Goal: Check status: Check status

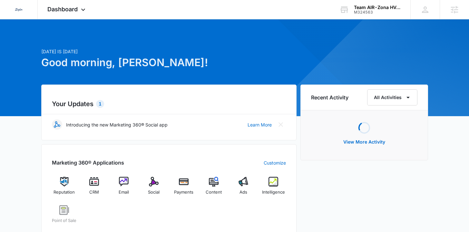
scroll to position [85, 0]
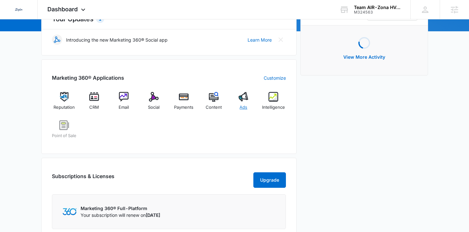
click at [248, 107] on div "Ads" at bounding box center [243, 103] width 25 height 23
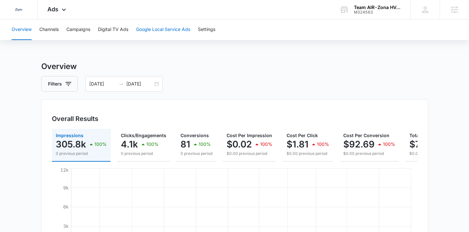
click at [153, 31] on button "Google Local Service Ads" at bounding box center [163, 29] width 54 height 21
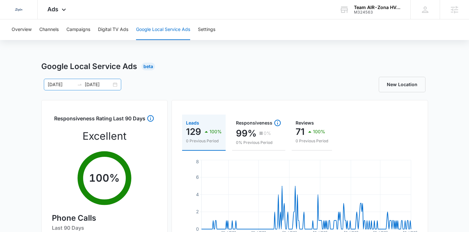
click at [114, 85] on div "01/01/2025 10/14/2025" at bounding box center [82, 85] width 77 height 12
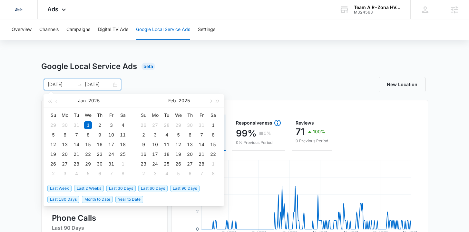
click at [119, 187] on span "Last 30 Days" at bounding box center [120, 188] width 29 height 7
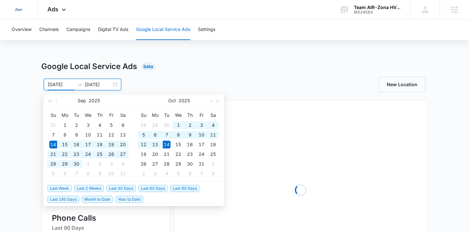
type input "[DATE]"
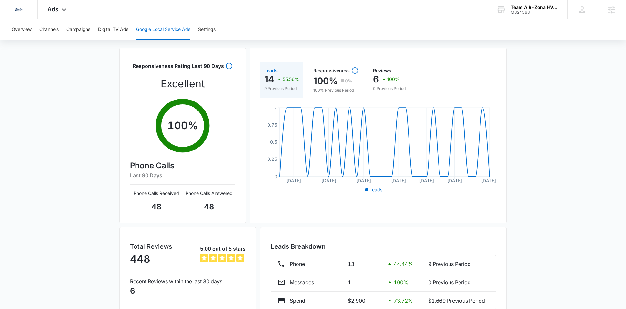
scroll to position [53, 0]
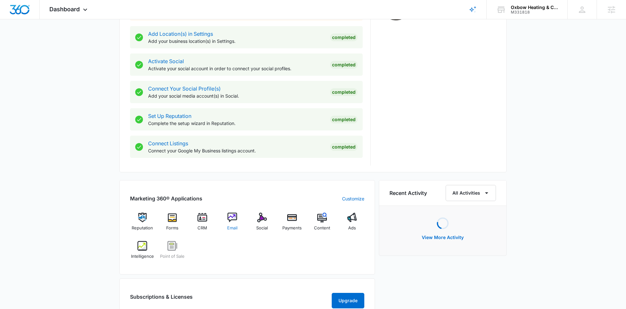
scroll to position [318, 0]
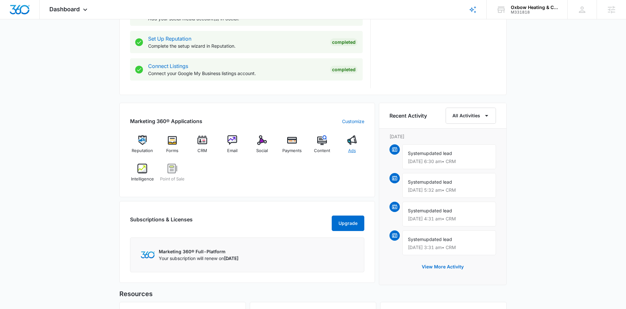
click at [354, 147] on div "Ads" at bounding box center [351, 147] width 25 height 23
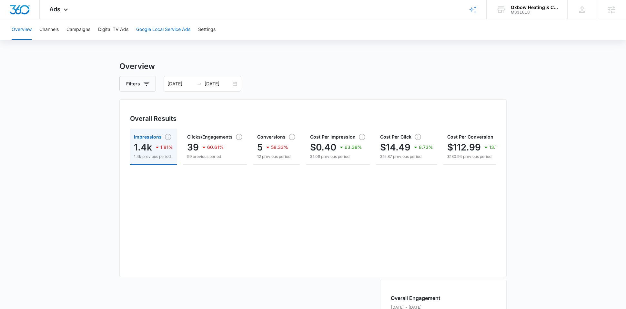
click at [145, 25] on button "Google Local Service Ads" at bounding box center [163, 29] width 54 height 21
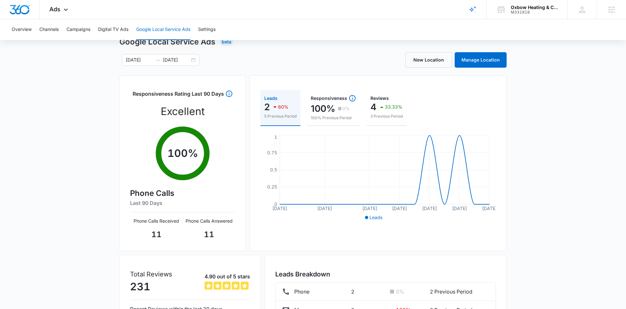
scroll to position [23, 0]
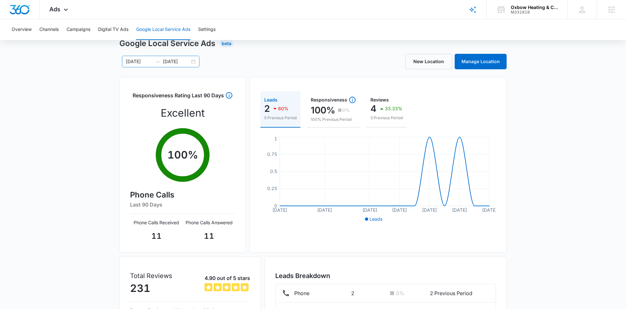
click at [194, 60] on div "09/24/2025 10/08/2025" at bounding box center [160, 62] width 77 height 12
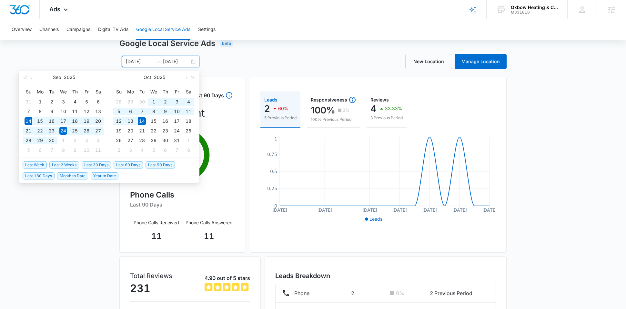
click at [104, 163] on span "Last 30 Days" at bounding box center [96, 165] width 29 height 7
type input "[DATE]"
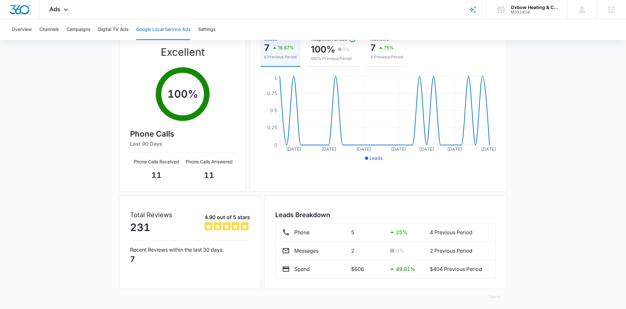
scroll to position [74, 0]
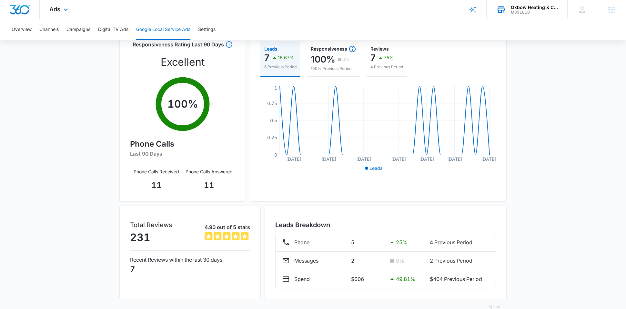
click at [522, 14] on div "M331818" at bounding box center [534, 12] width 47 height 5
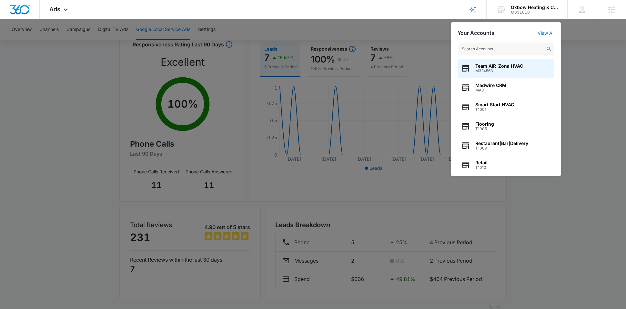
click at [583, 33] on div at bounding box center [313, 154] width 626 height 309
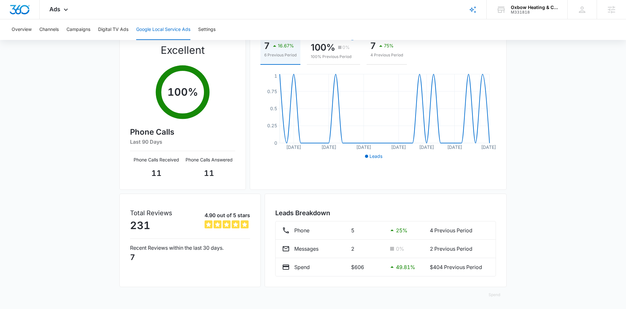
scroll to position [86, 0]
click at [500, 293] on button "Spend" at bounding box center [494, 294] width 25 height 15
click at [493, 273] on div "Raw" at bounding box center [499, 274] width 19 height 4
click at [496, 294] on button "Spend" at bounding box center [494, 294] width 25 height 15
click at [495, 264] on div "Optimized" at bounding box center [499, 265] width 19 height 4
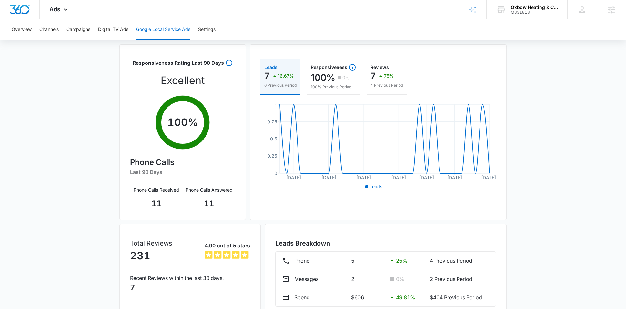
scroll to position [59, 0]
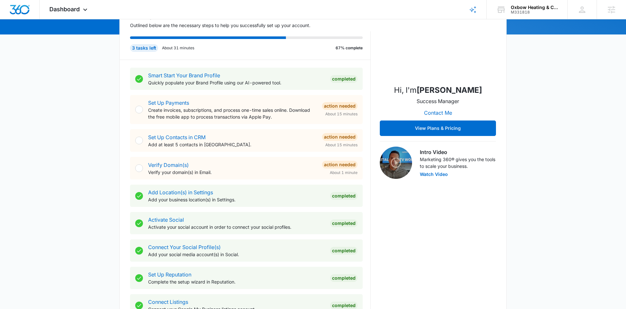
scroll to position [208, 0]
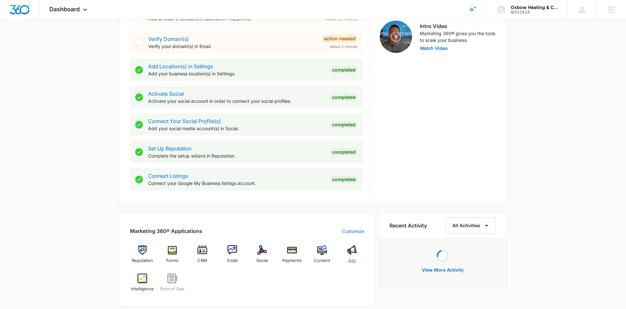
click at [348, 255] on img at bounding box center [352, 251] width 10 height 10
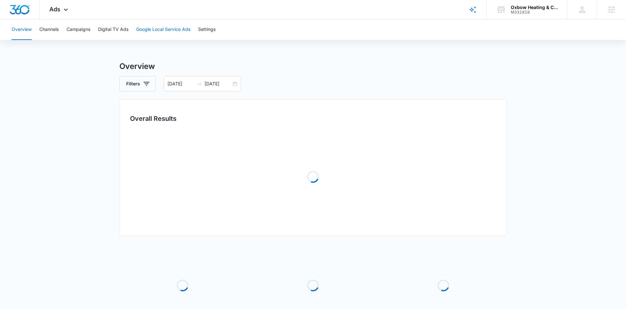
click at [177, 35] on button "Google Local Service Ads" at bounding box center [163, 29] width 54 height 21
